Goal: Use online tool/utility: Utilize a website feature to perform a specific function

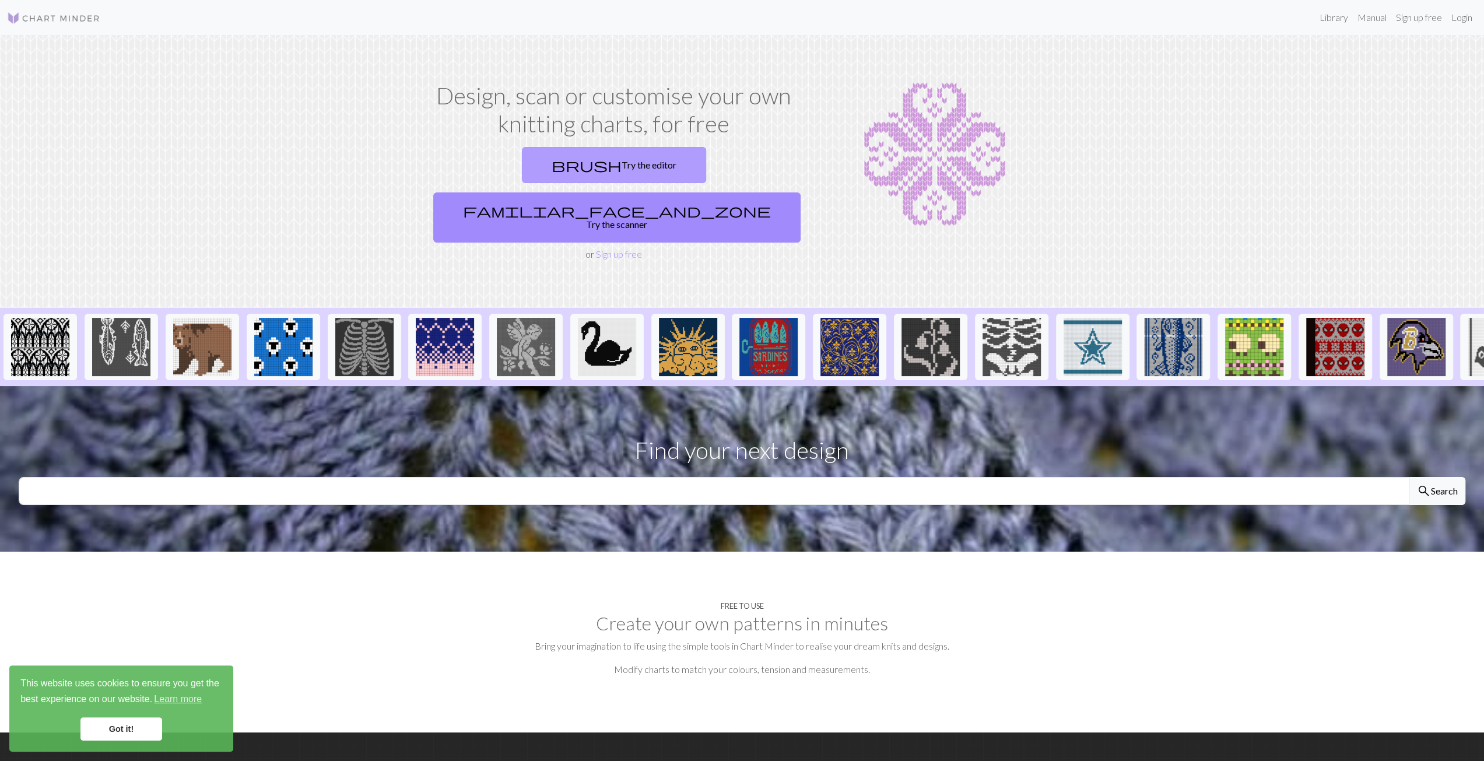
click at [522, 166] on link "brush Try the editor" at bounding box center [614, 165] width 184 height 36
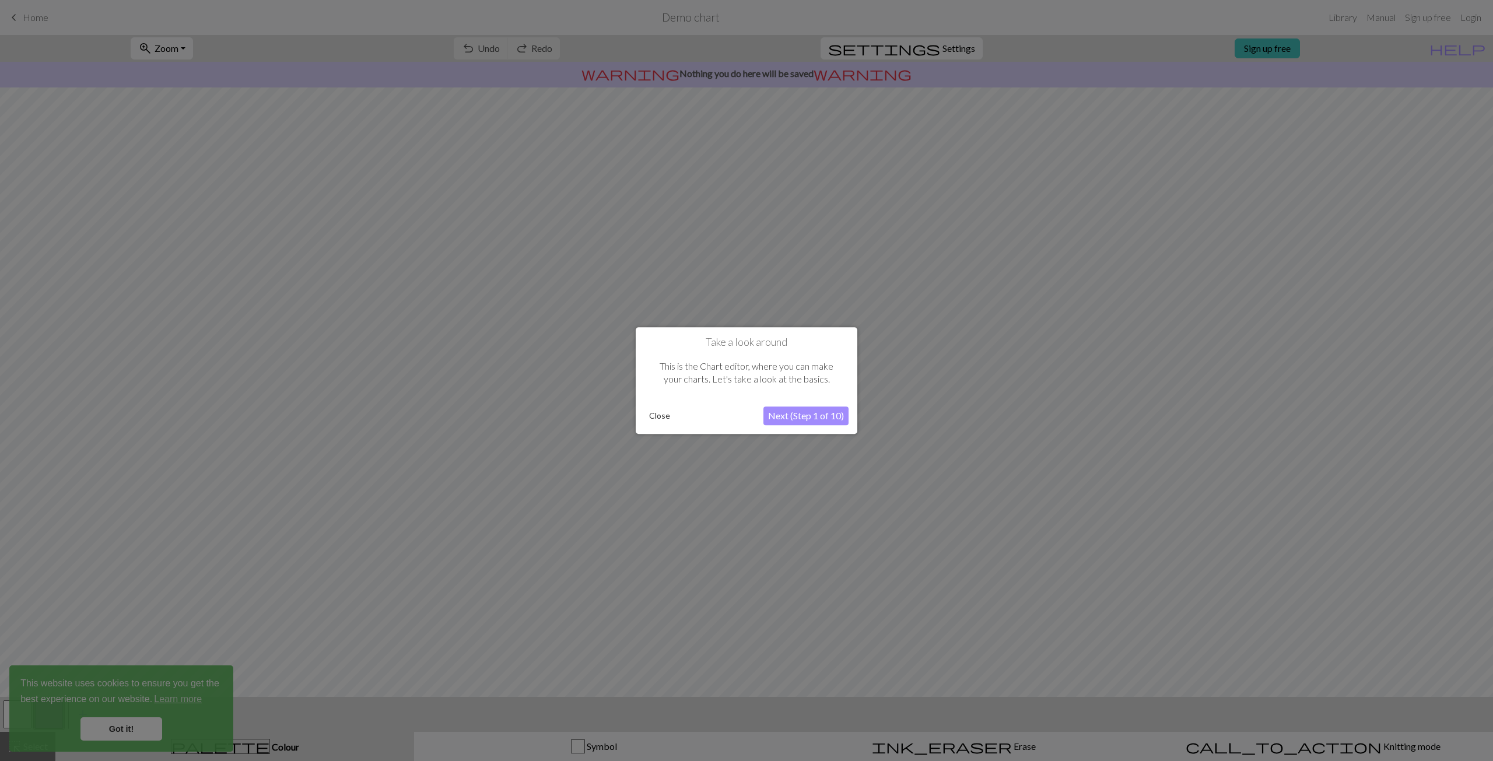
click at [815, 419] on button "Next (Step 1 of 10)" at bounding box center [805, 415] width 85 height 19
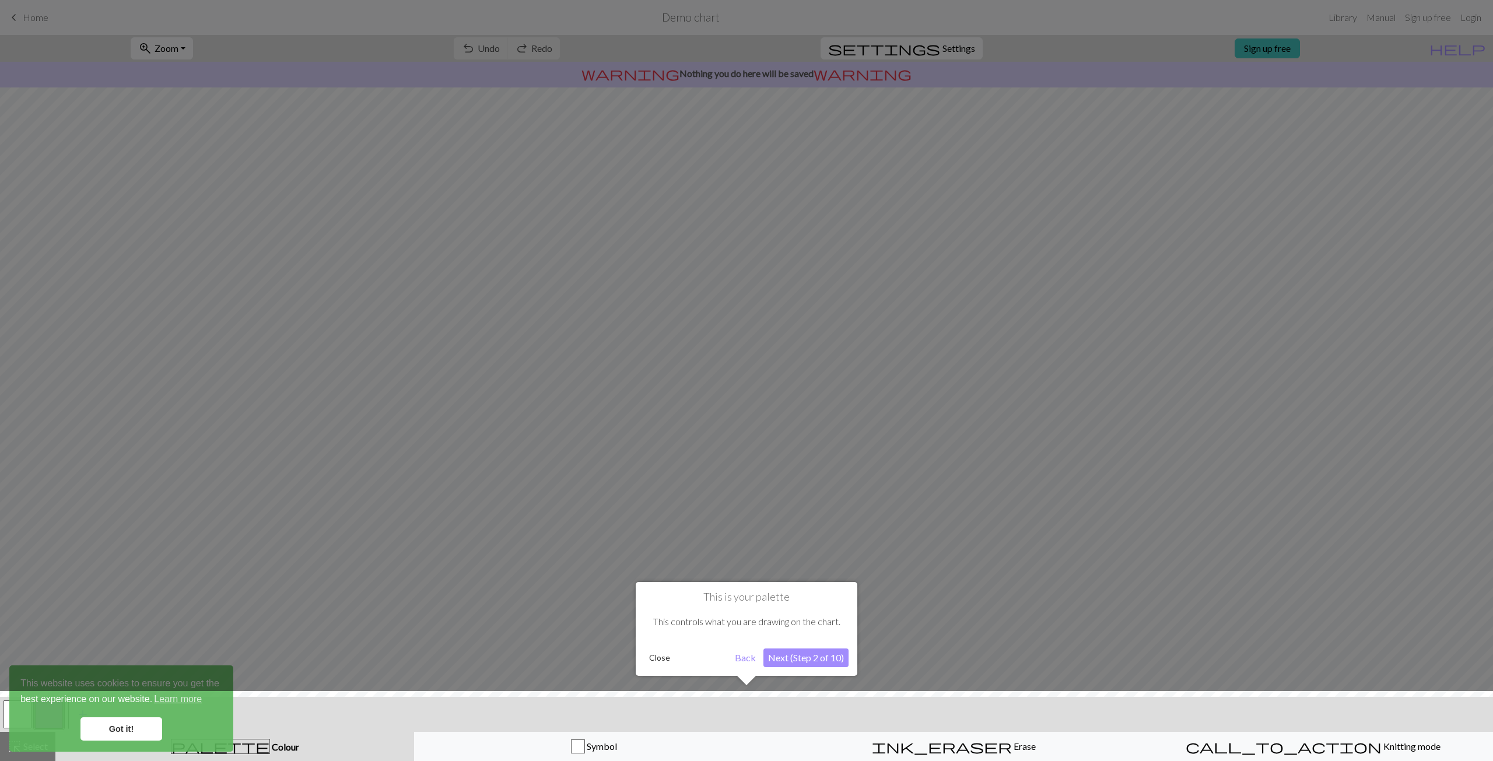
click at [806, 652] on button "Next (Step 2 of 10)" at bounding box center [805, 657] width 85 height 19
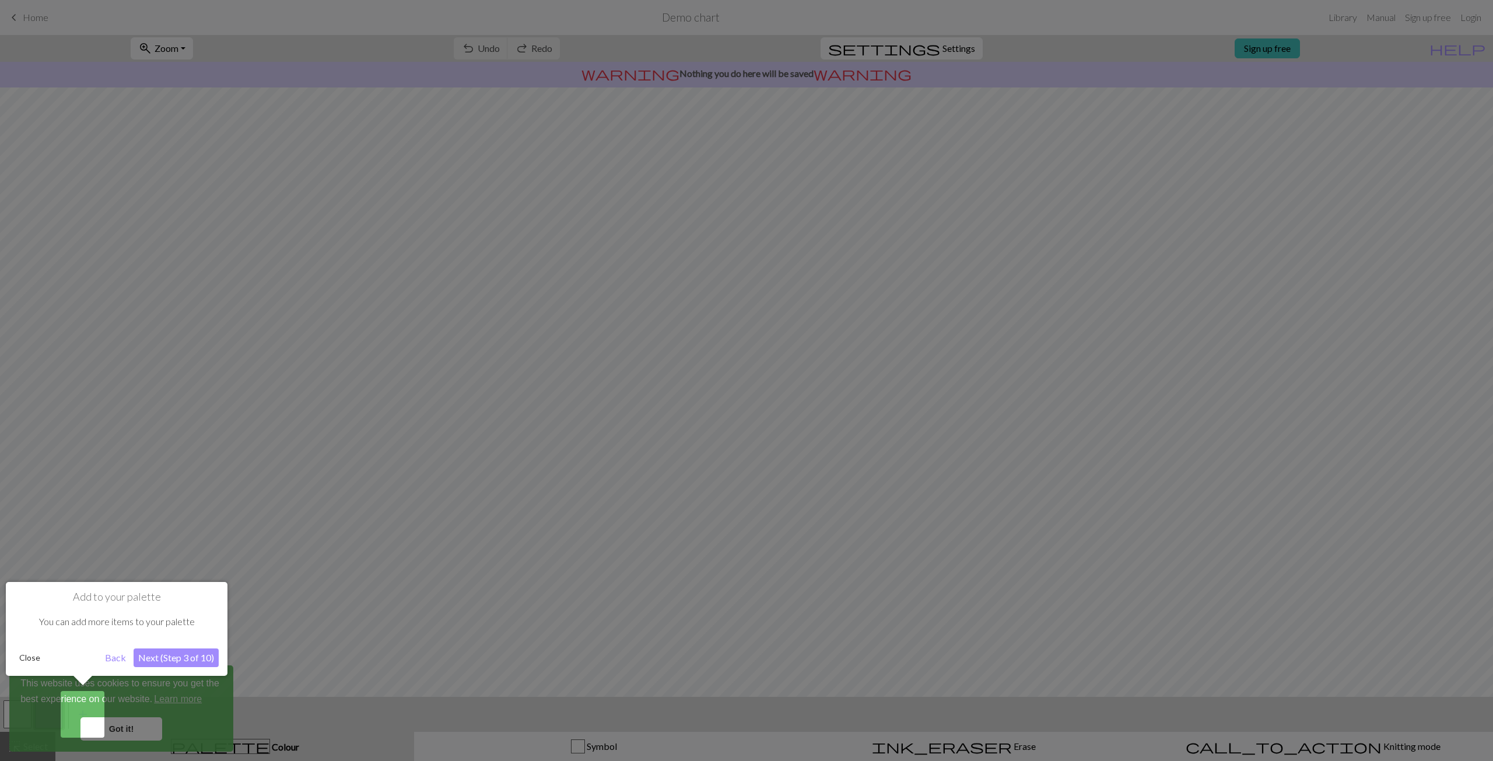
click at [205, 650] on button "Next (Step 3 of 10)" at bounding box center [176, 657] width 85 height 19
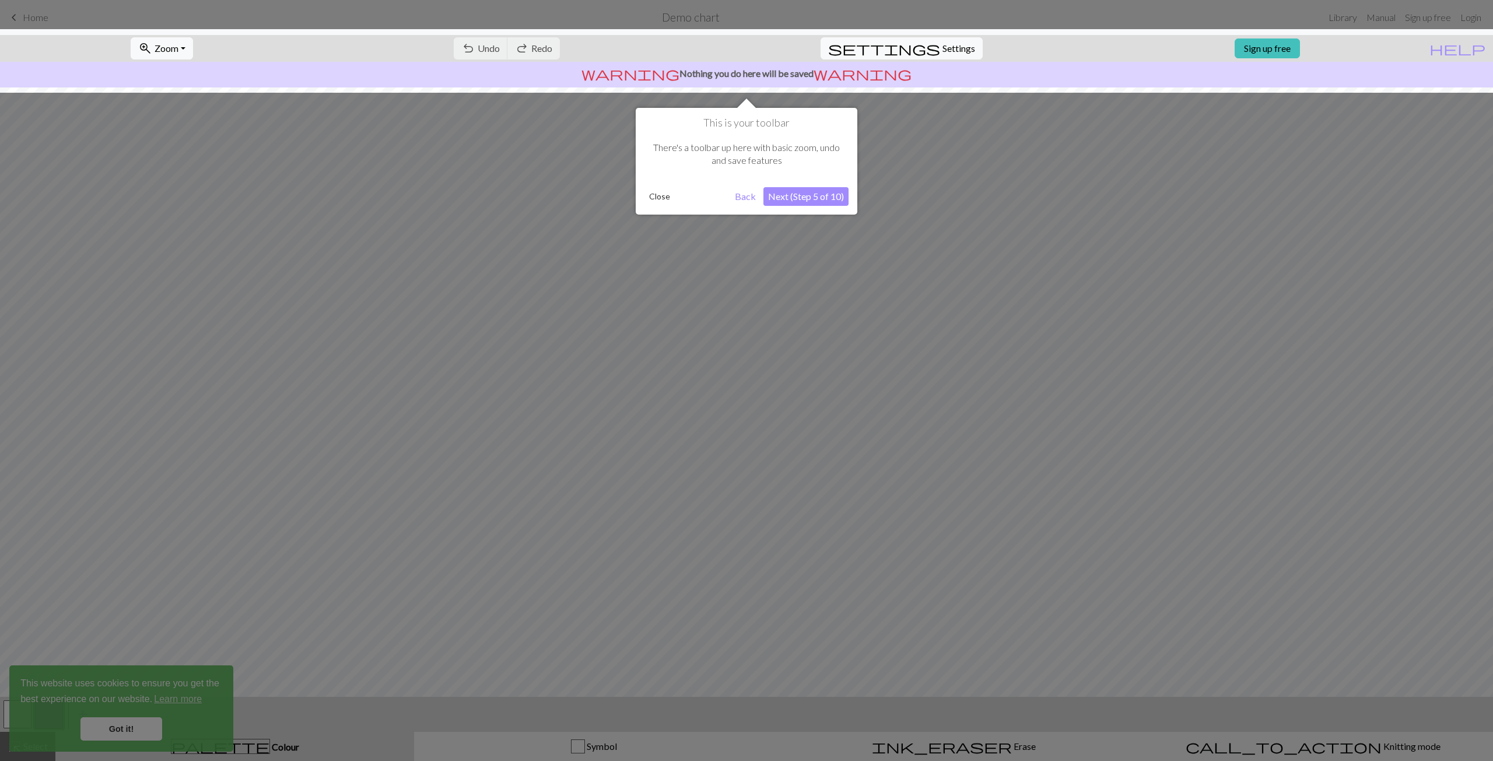
click at [806, 202] on button "Next (Step 5 of 10)" at bounding box center [805, 196] width 85 height 19
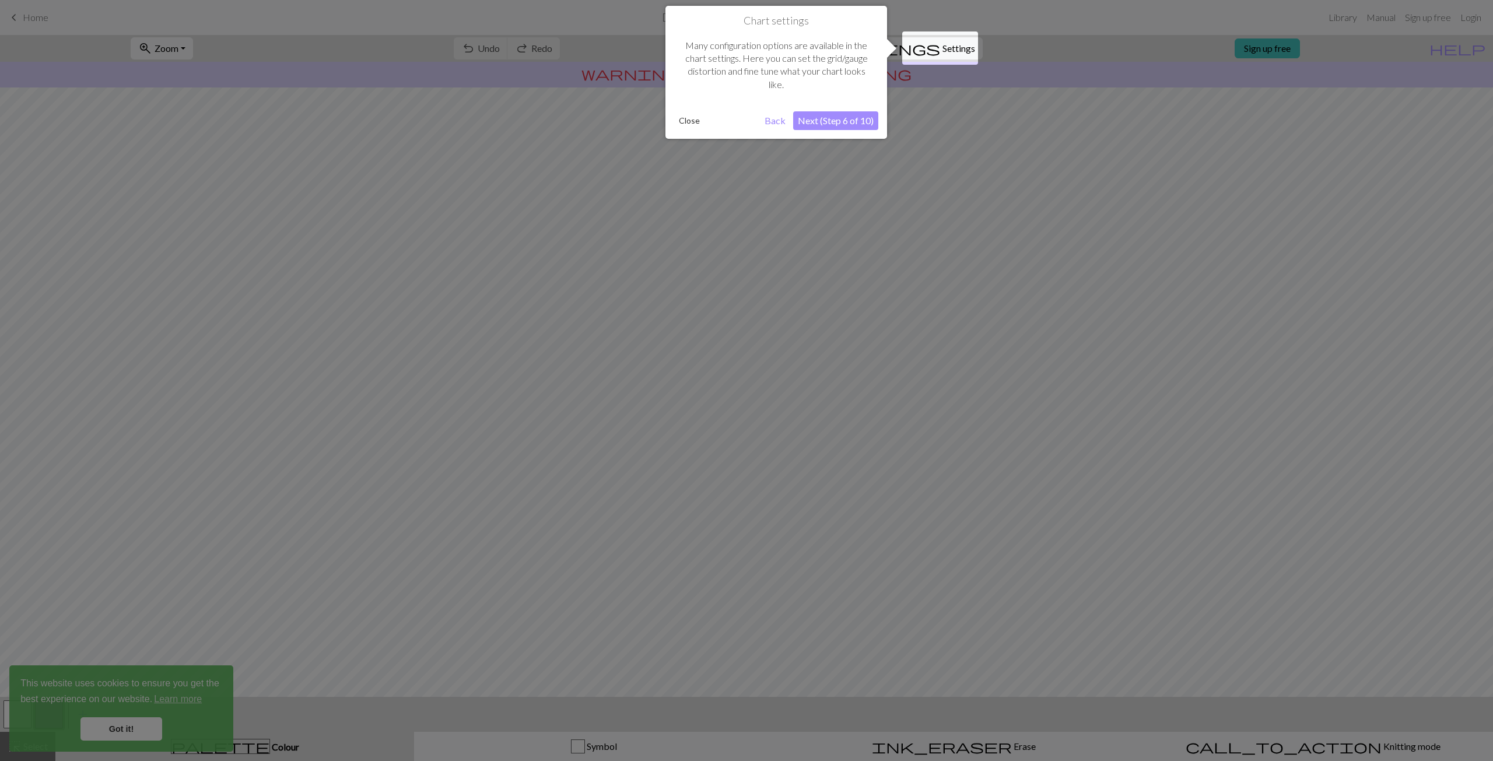
click at [840, 115] on button "Next (Step 6 of 10)" at bounding box center [835, 120] width 85 height 19
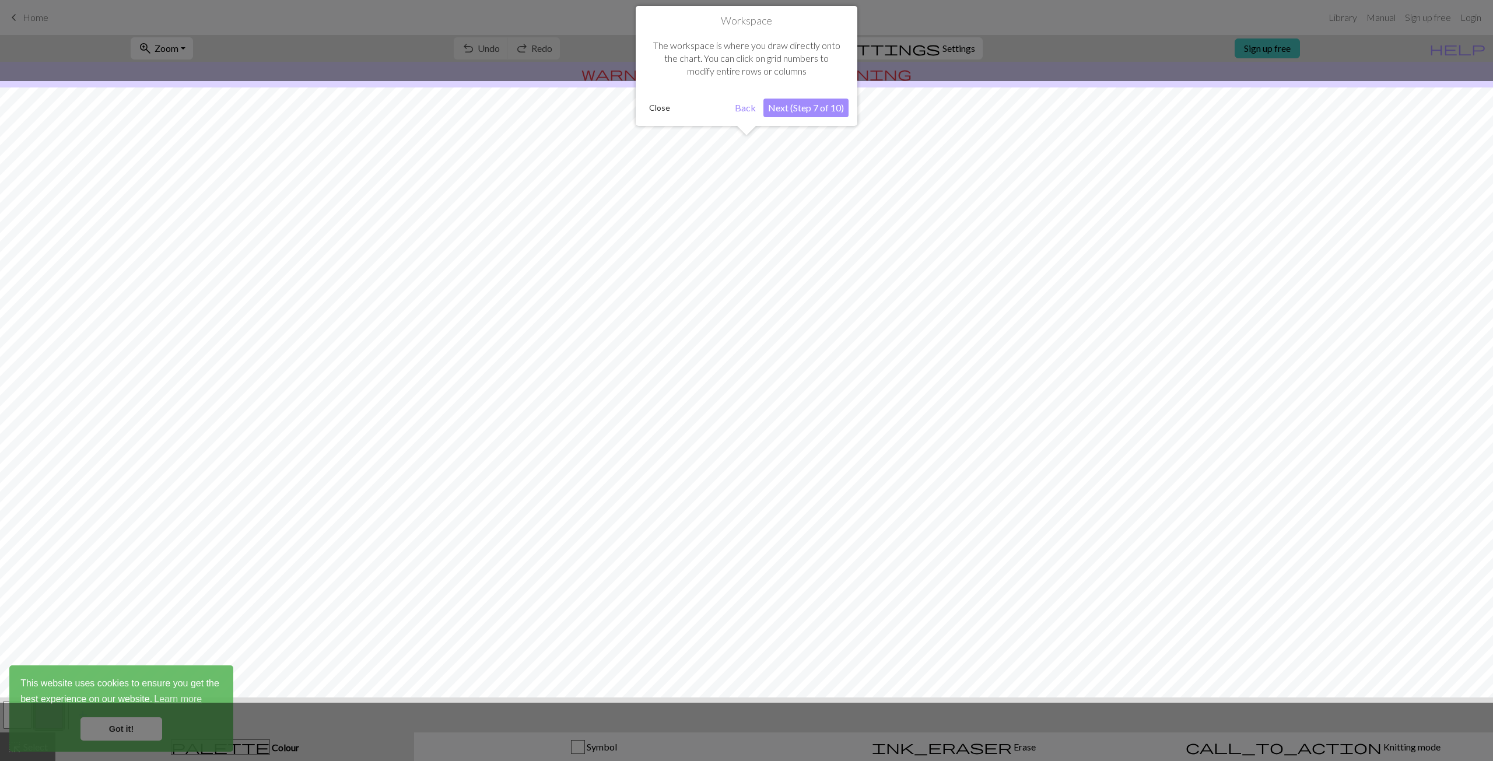
click at [655, 111] on button "Close" at bounding box center [659, 107] width 30 height 17
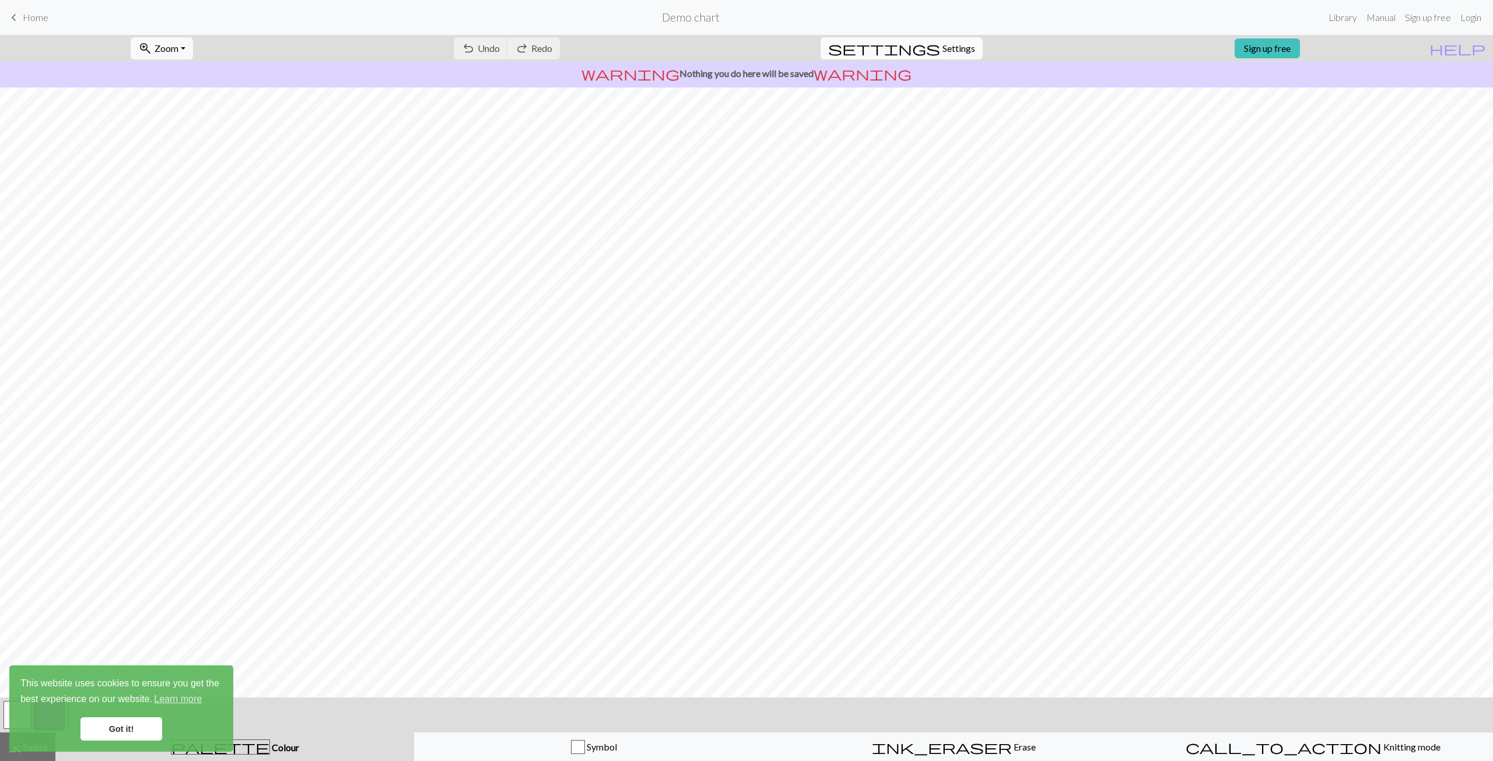
click at [949, 51] on span "Settings" at bounding box center [958, 48] width 33 height 14
select select "aran"
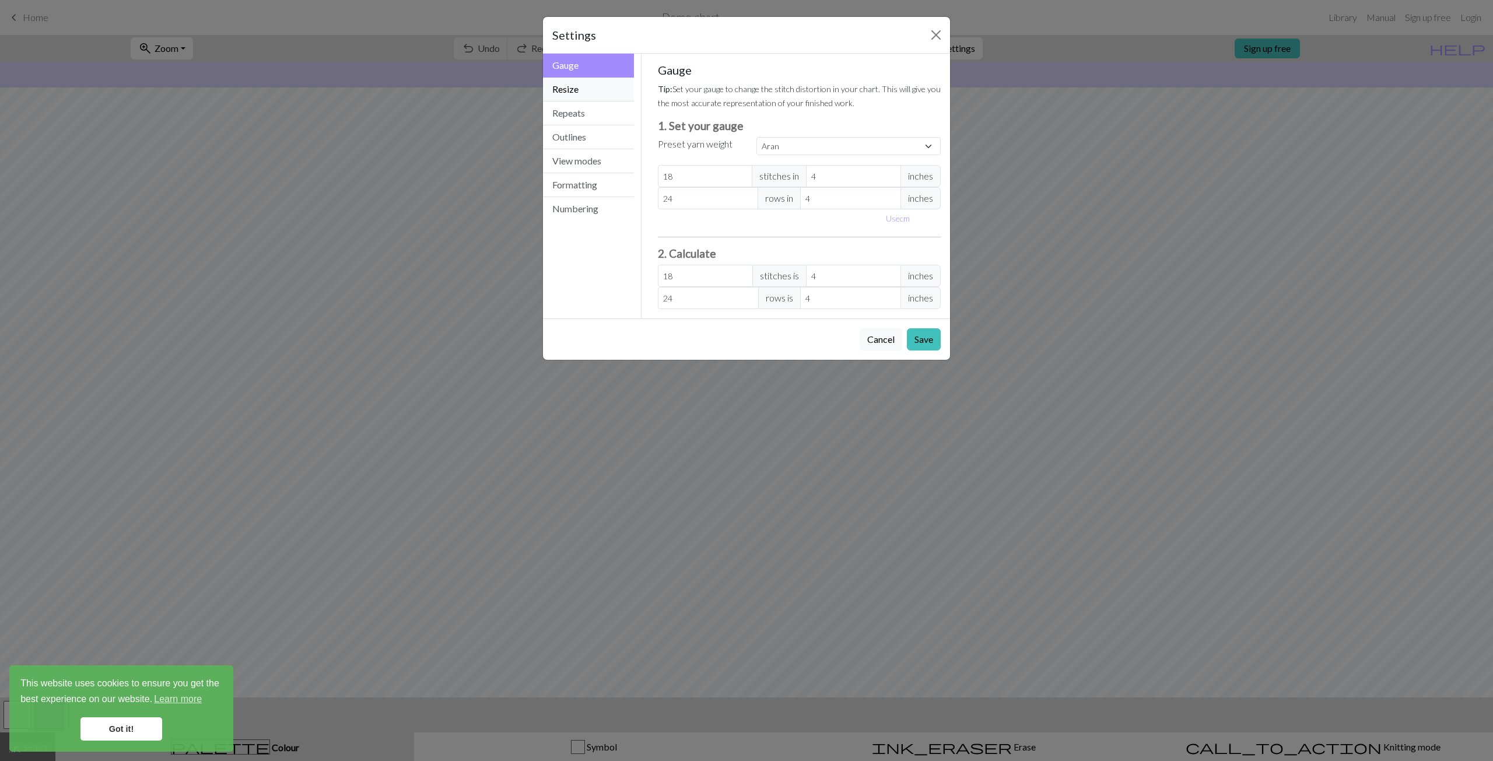
click at [571, 95] on button "Resize" at bounding box center [588, 90] width 91 height 24
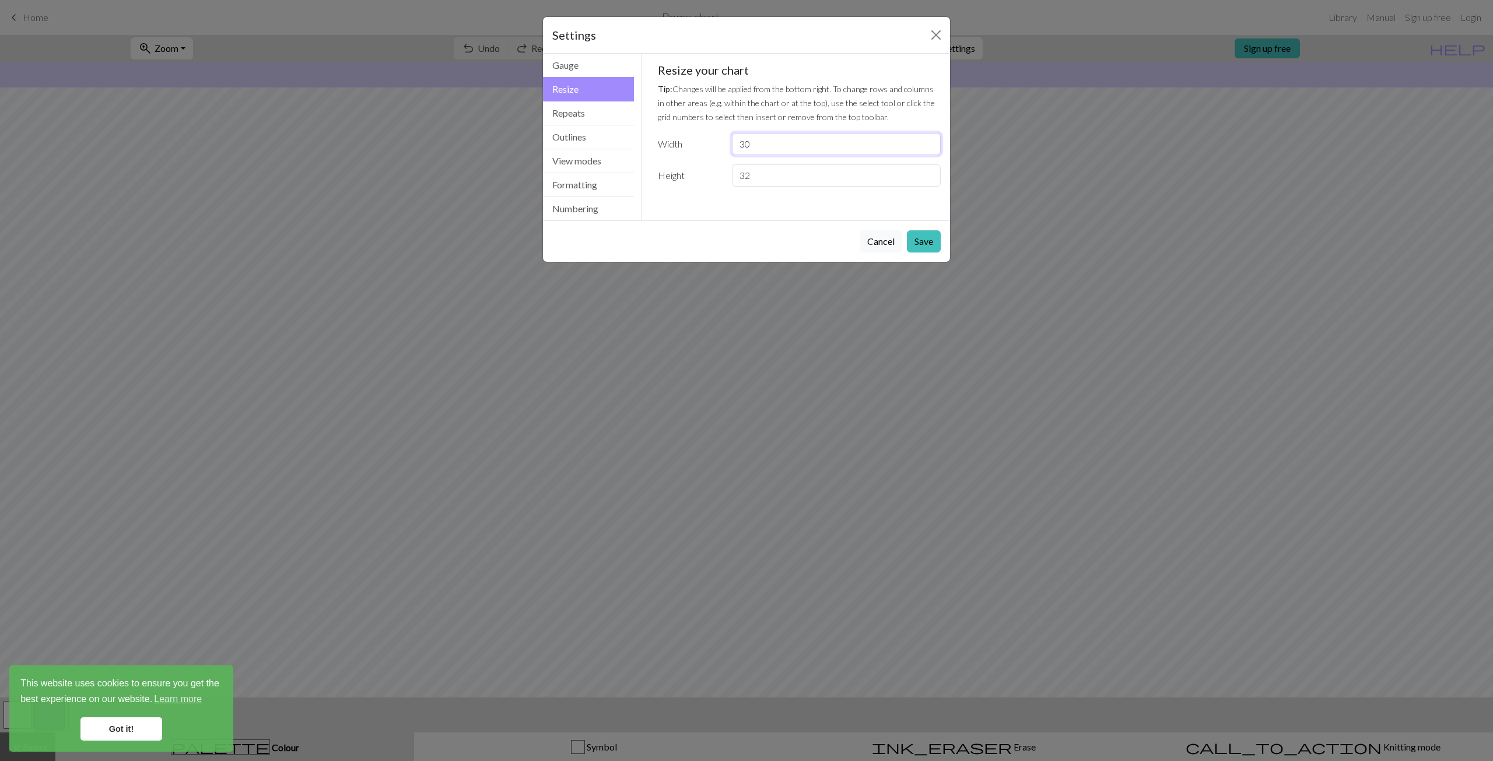
click at [778, 140] on input "30" at bounding box center [836, 144] width 209 height 22
type input "3"
type input "105"
click at [812, 160] on div "Resize your chart Tip: Changes will be applied from the bottom right. To change…" at bounding box center [799, 125] width 283 height 124
click at [812, 171] on input "32" at bounding box center [836, 175] width 209 height 22
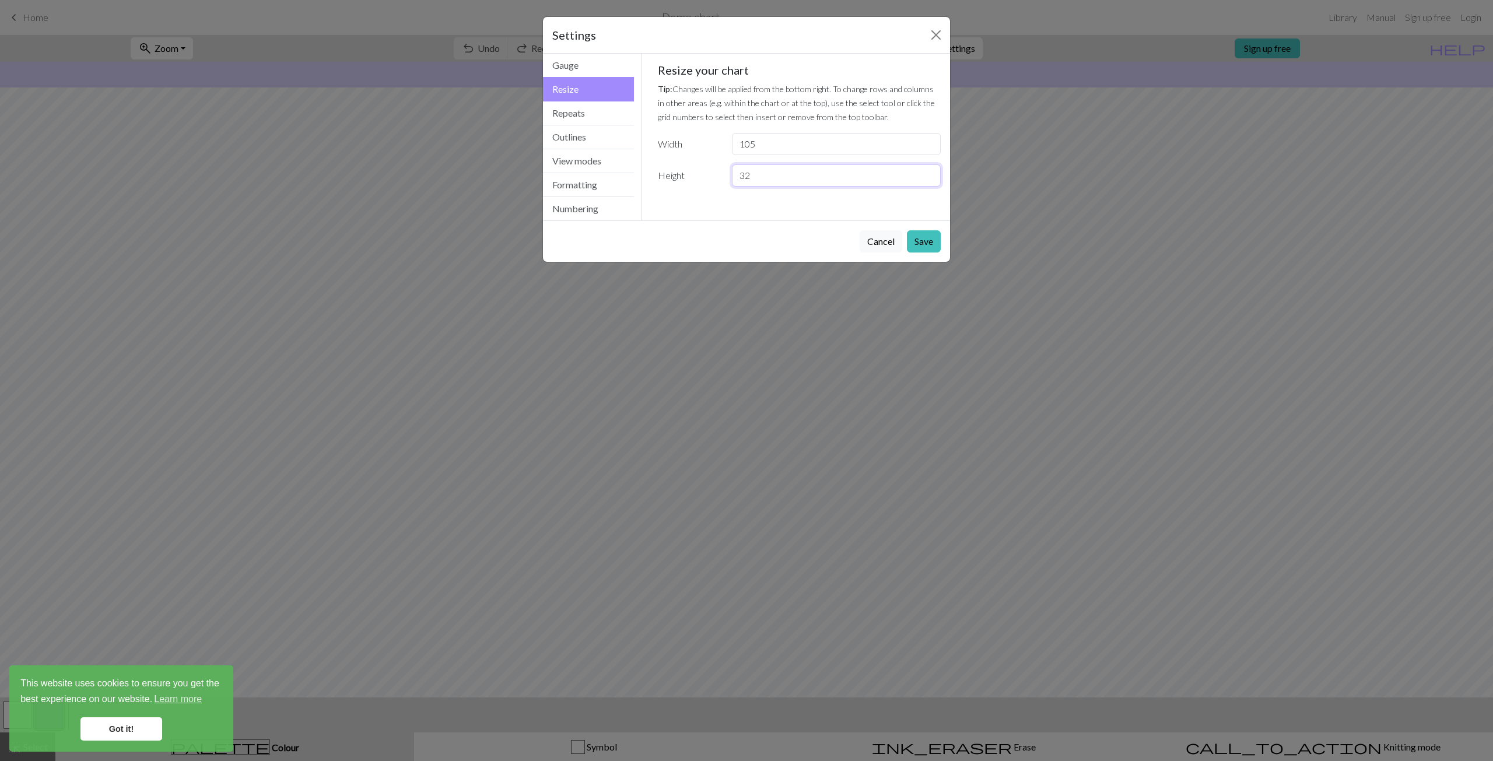
type input "3"
click at [764, 139] on input "105" at bounding box center [836, 144] width 209 height 22
type input "106"
click at [773, 183] on input "number" at bounding box center [836, 175] width 209 height 22
type input "159"
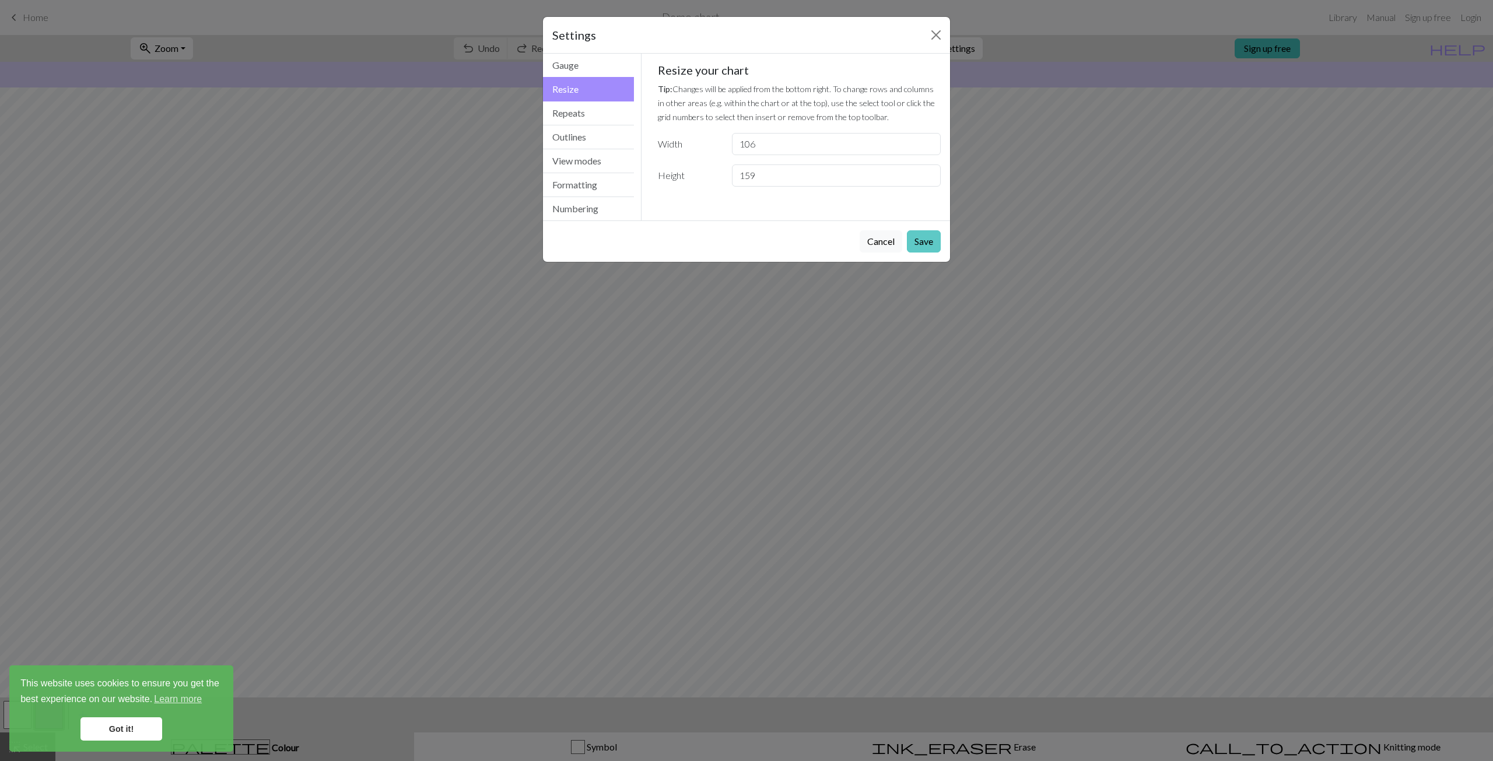
click at [923, 248] on button "Save" at bounding box center [924, 241] width 34 height 22
click at [307, 318] on div "Settings Resize Gauge Resize Repeats Outlines View modes Formatting Numbering G…" at bounding box center [746, 380] width 1493 height 761
click at [342, 310] on div "Settings Resize Gauge Resize Repeats Outlines View modes Formatting Numbering G…" at bounding box center [746, 380] width 1493 height 761
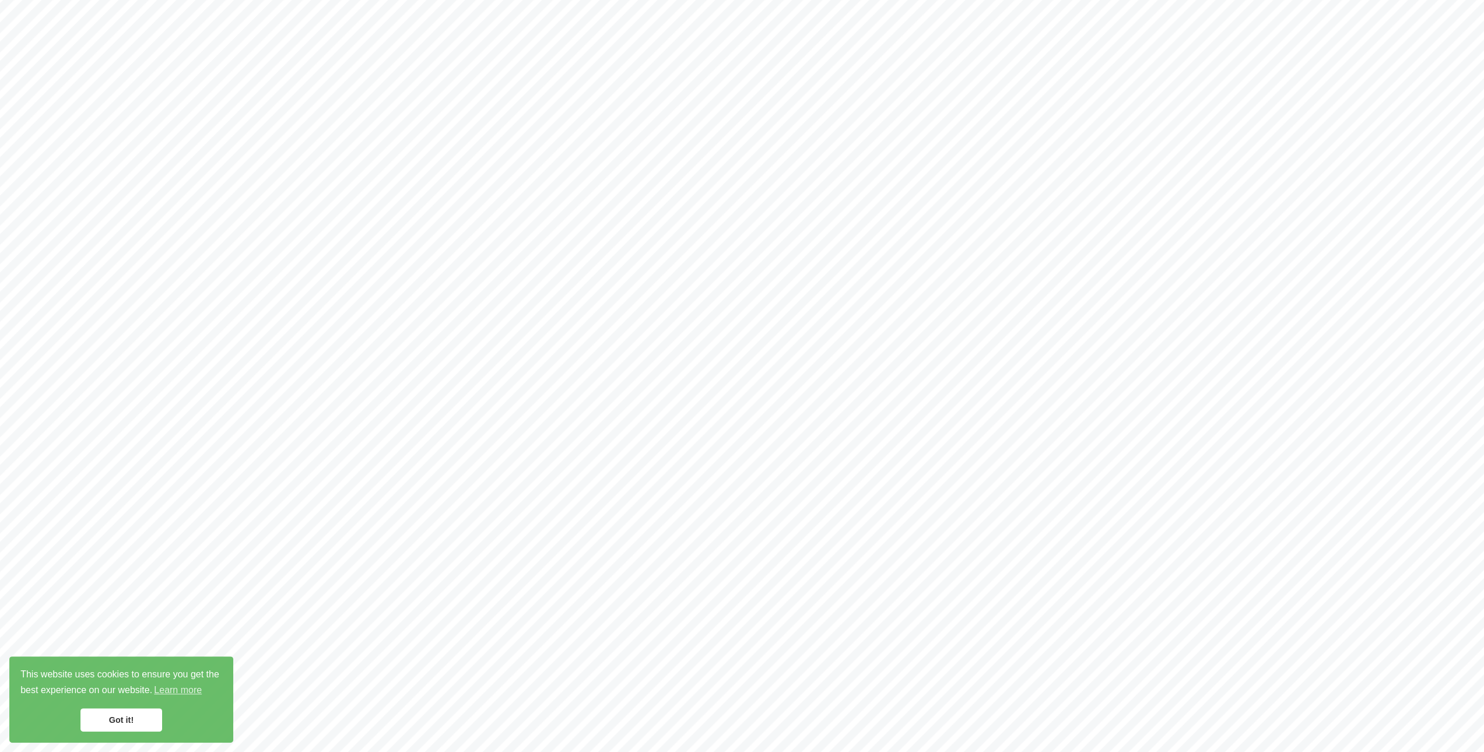
scroll to position [1306, 0]
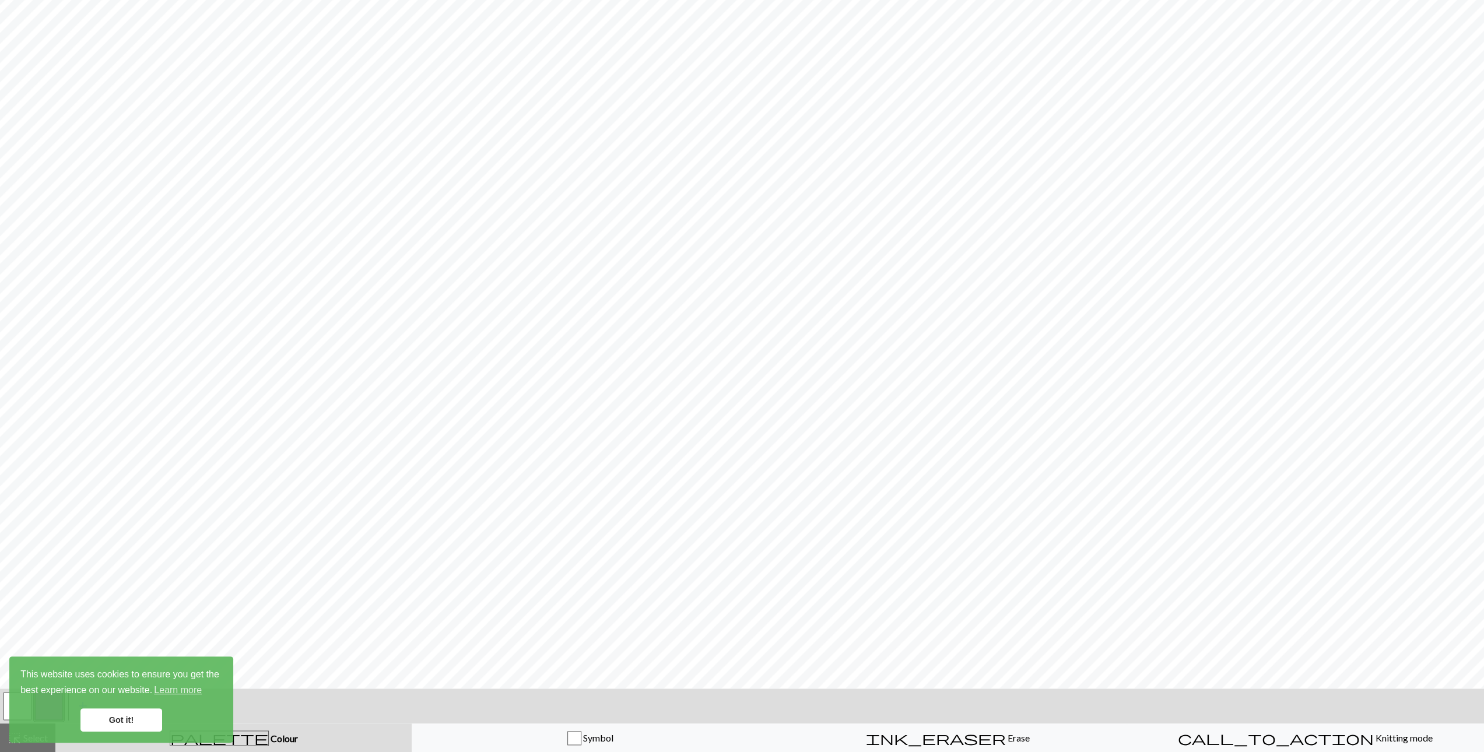
click at [117, 718] on link "Got it!" at bounding box center [121, 719] width 82 height 23
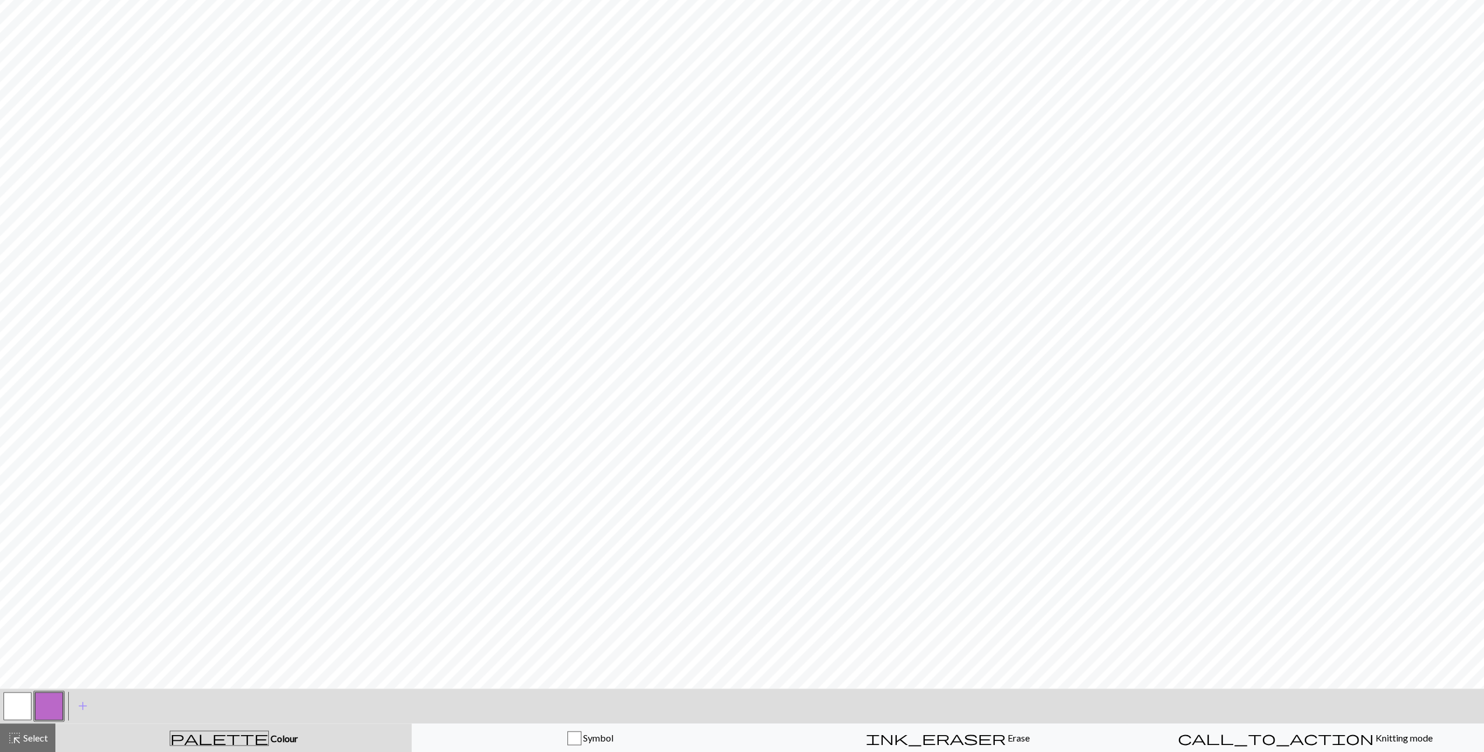
click at [15, 707] on button "button" at bounding box center [17, 706] width 28 height 28
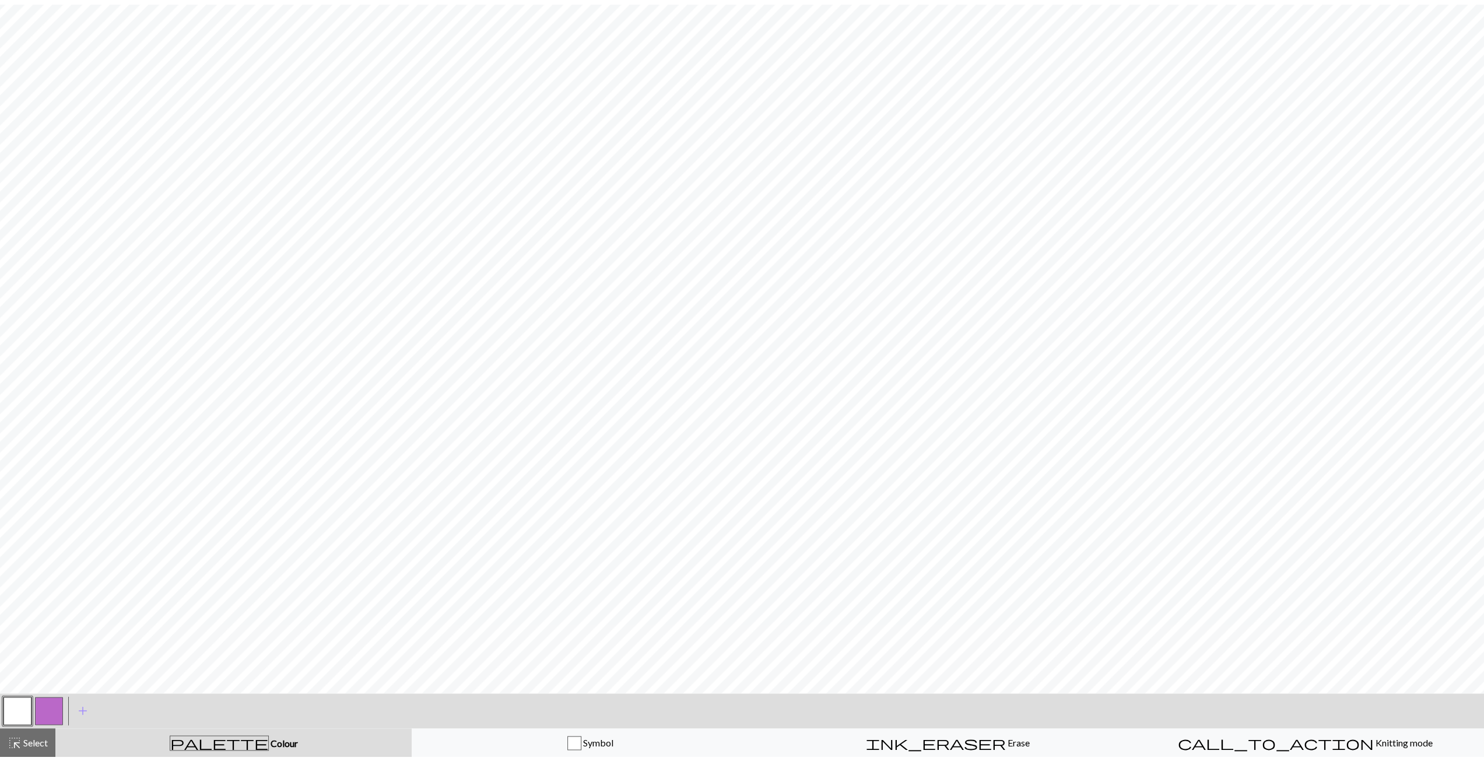
scroll to position [0, 0]
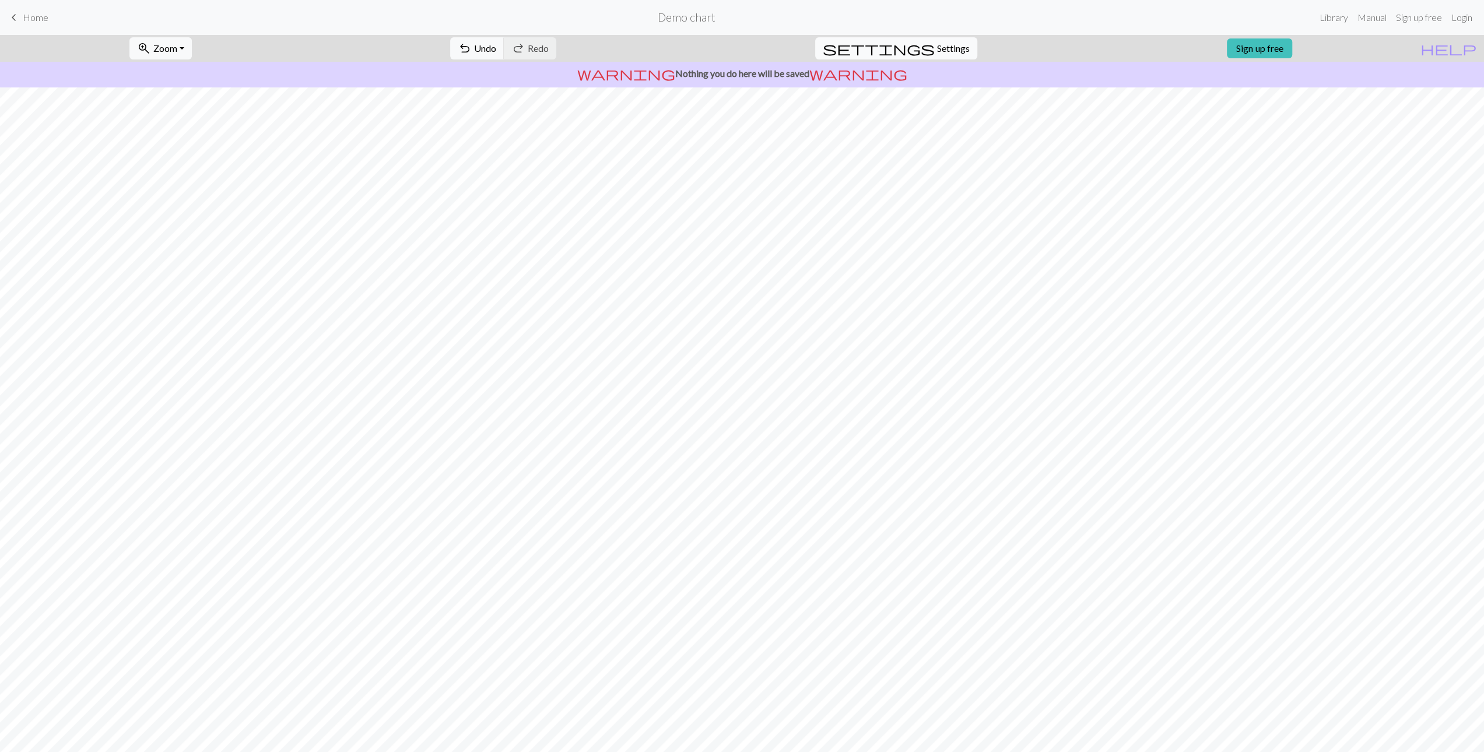
click at [918, 38] on button "settings Settings" at bounding box center [896, 48] width 162 height 22
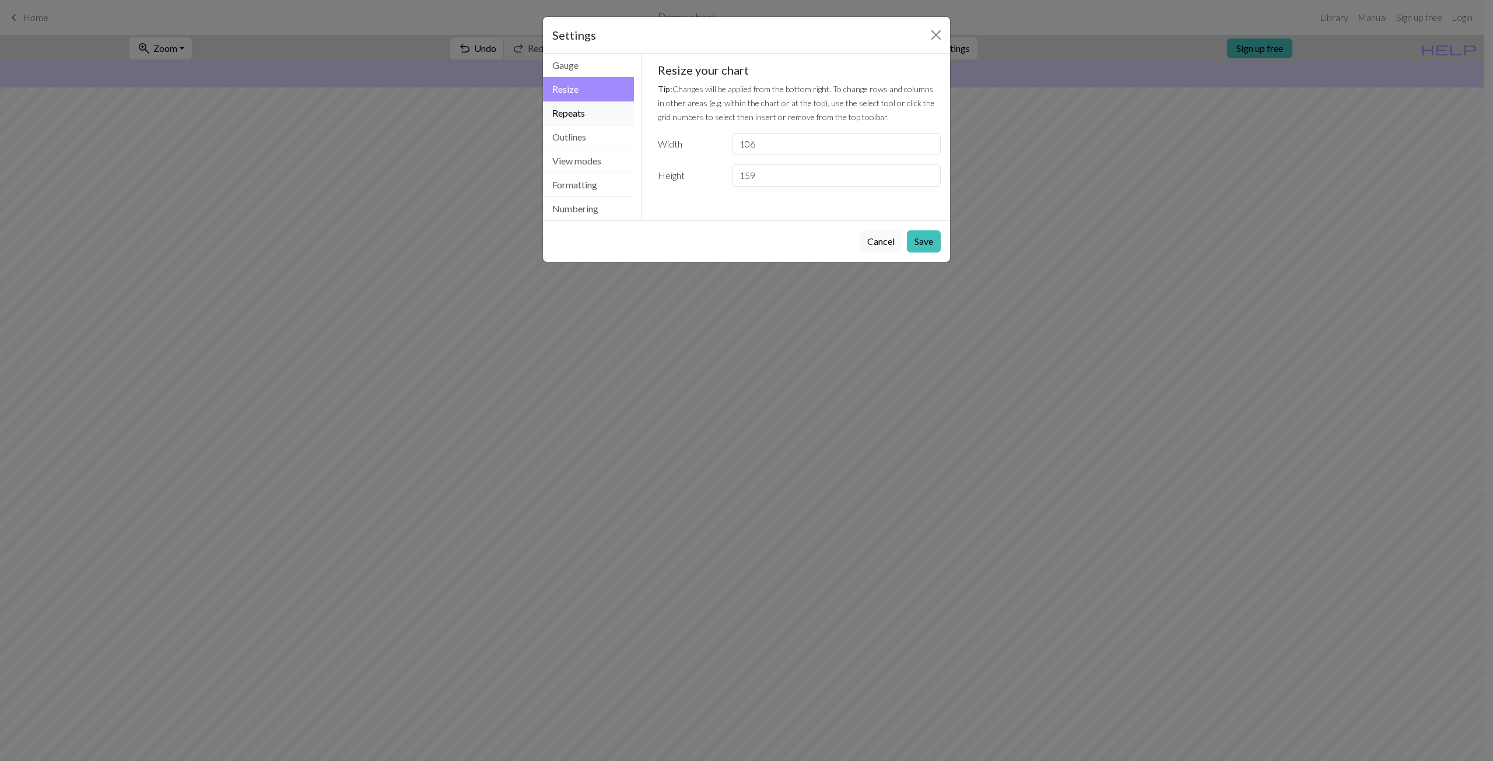
click at [574, 117] on button "Repeats" at bounding box center [588, 113] width 91 height 24
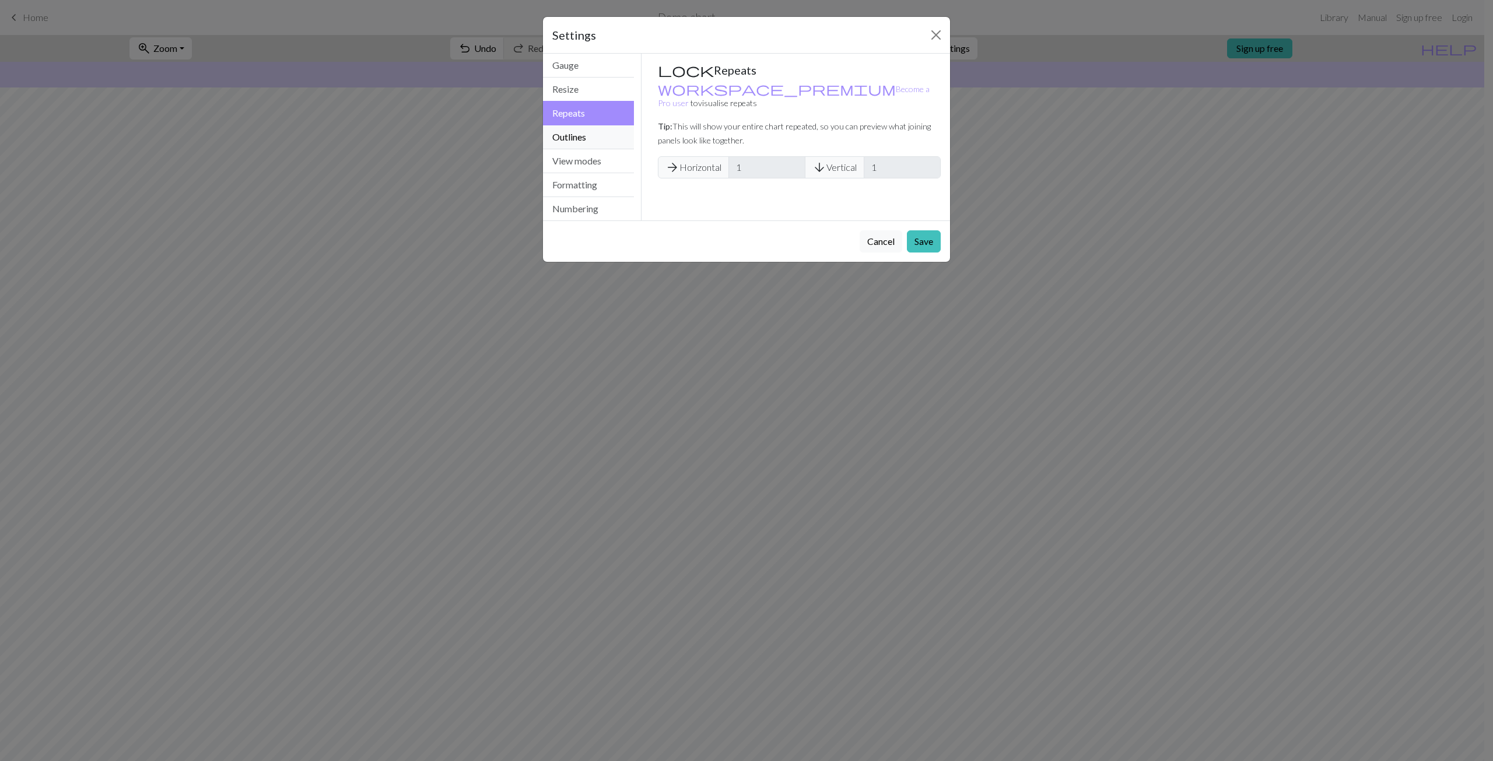
click at [583, 143] on button "Outlines" at bounding box center [588, 137] width 91 height 24
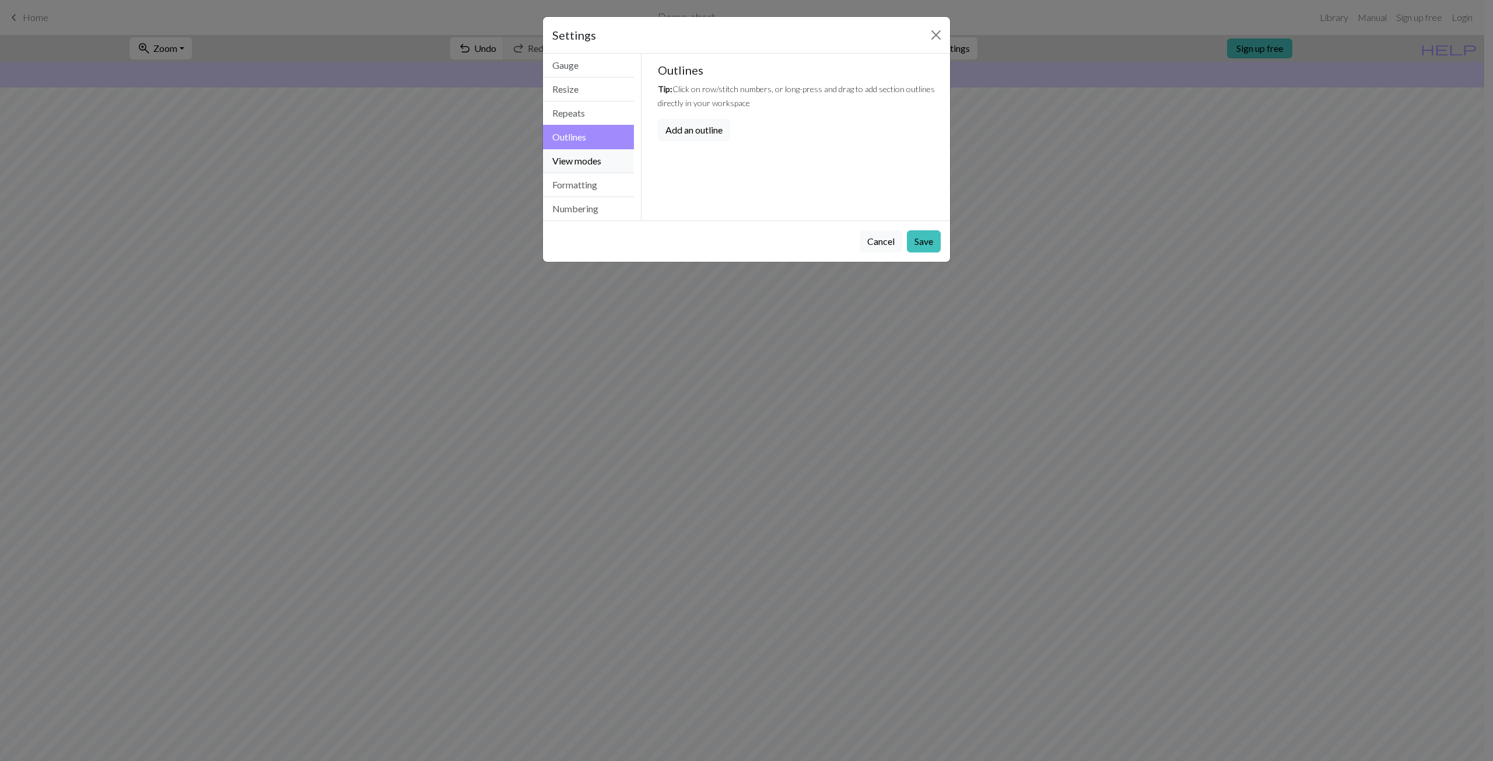
click at [592, 169] on button "View modes" at bounding box center [588, 161] width 91 height 24
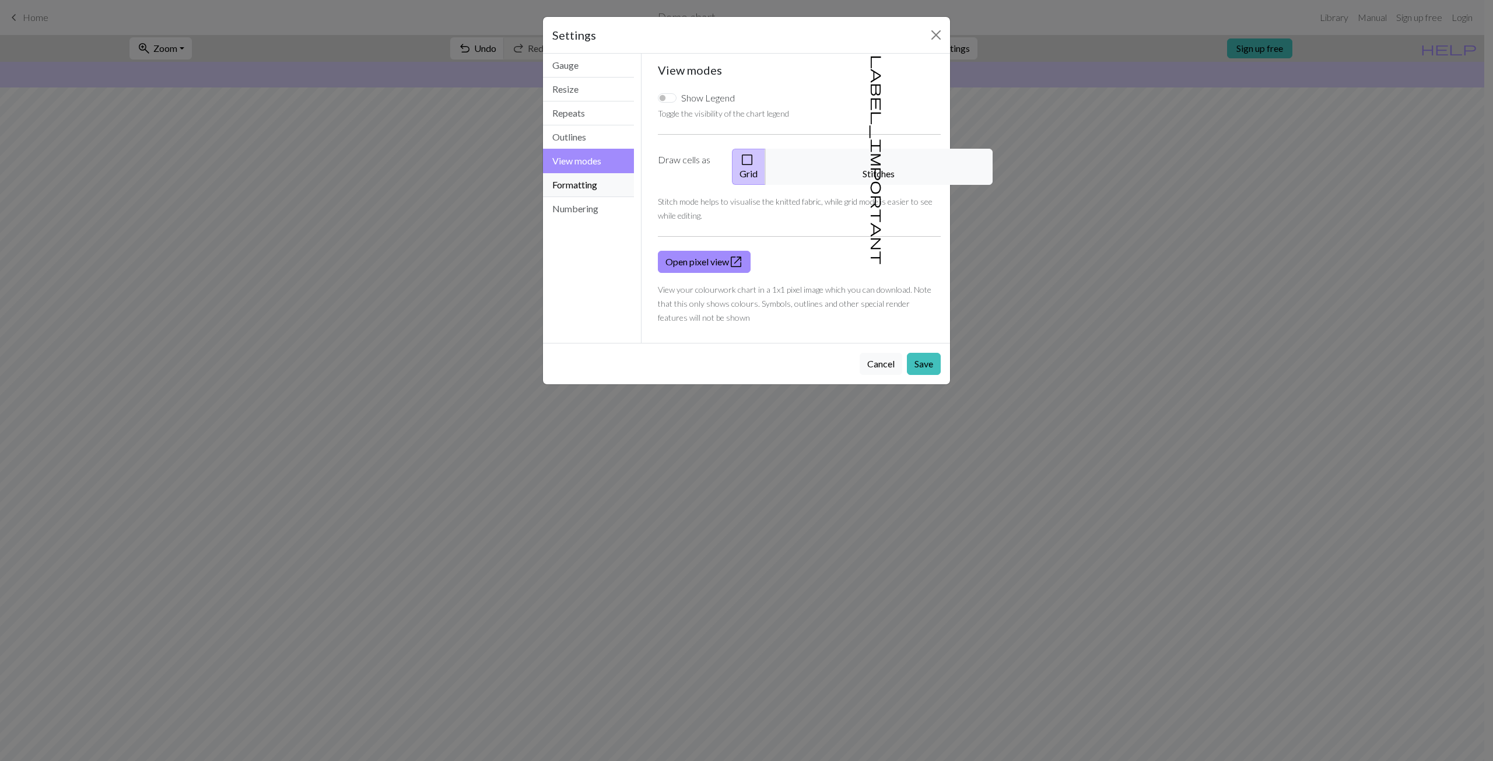
click at [589, 184] on button "Formatting" at bounding box center [588, 185] width 91 height 24
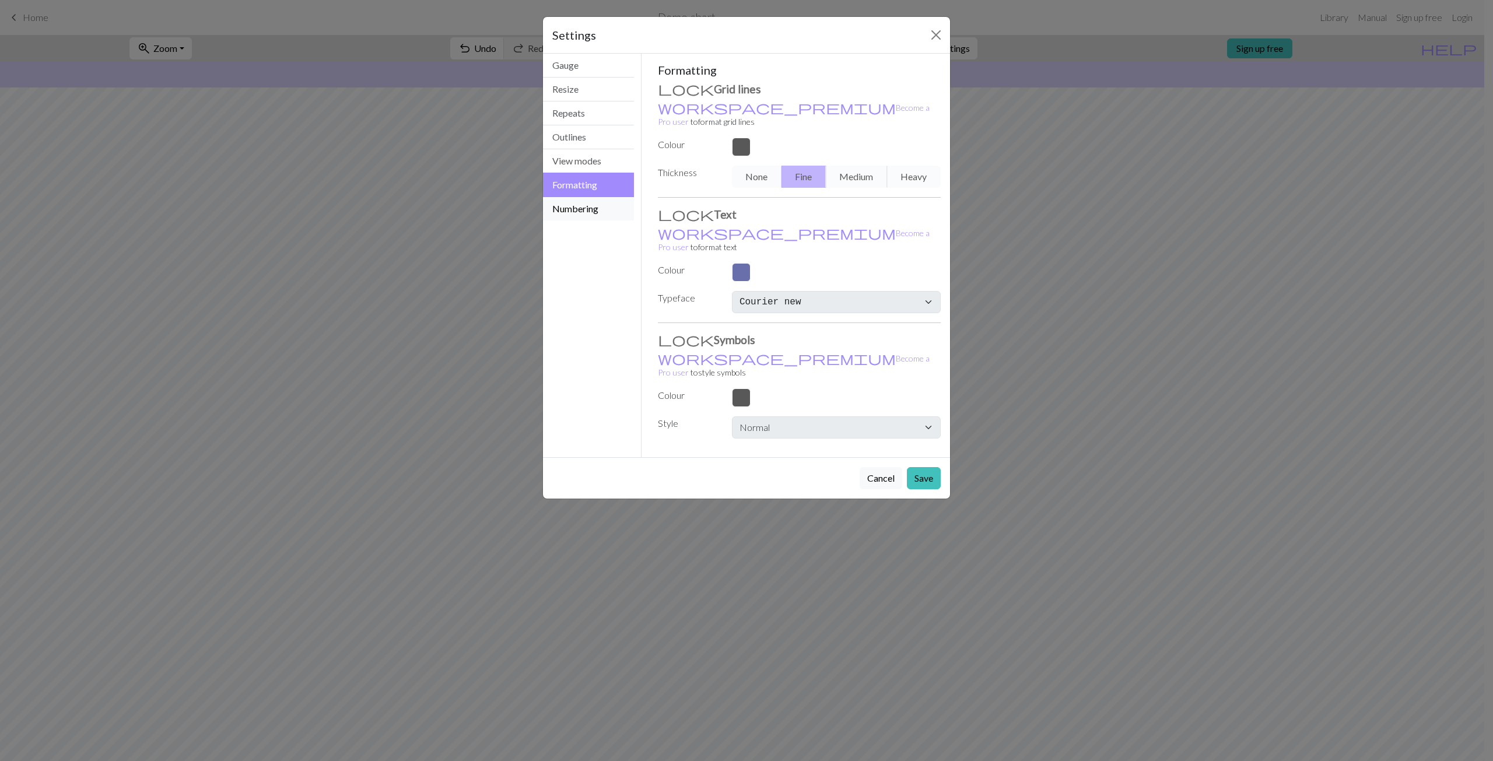
click at [590, 205] on button "Numbering" at bounding box center [588, 208] width 91 height 23
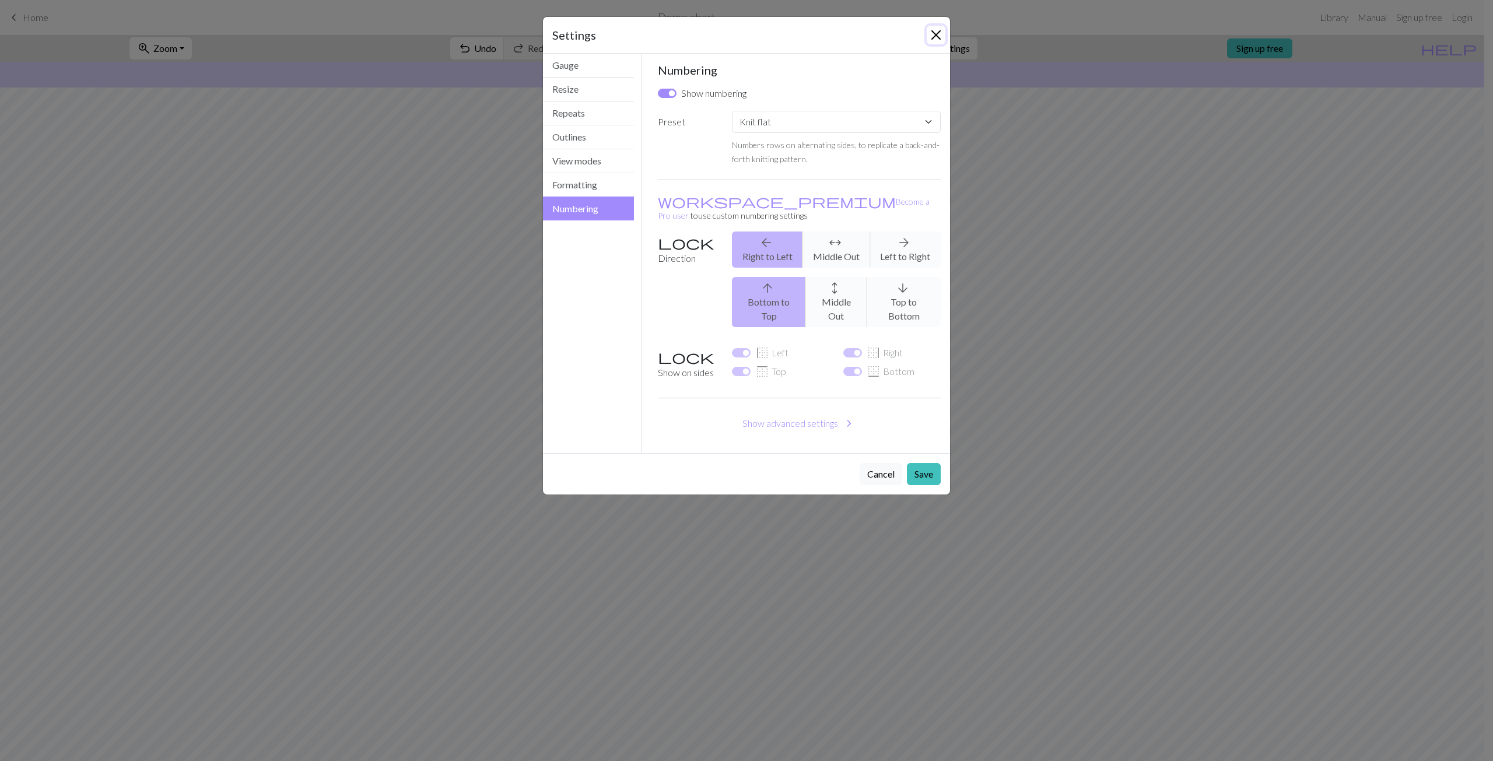
click at [932, 33] on button "Close" at bounding box center [936, 35] width 19 height 19
